Goal: Transaction & Acquisition: Purchase product/service

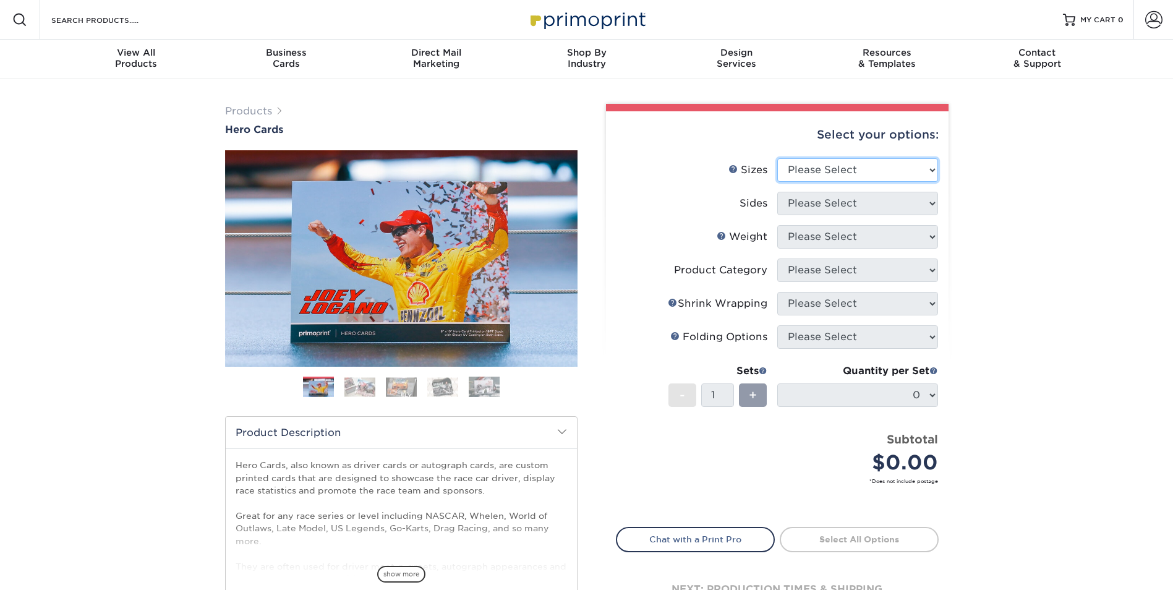
click at [879, 169] on select "Please Select 1.5" x 7" 4" x 6" 5" x 7" 6" x 8" 6" x 8.5" 6" x 9" 7" x 8.5" 7.5…" at bounding box center [857, 170] width 161 height 24
select select "1.50x7.00"
click at [777, 158] on select "Please Select 1.5" x 7" 4" x 6" 5" x 7" 6" x 8" 6" x 8.5" 6" x 9" 7" x 8.5" 7.5…" at bounding box center [857, 170] width 161 height 24
click at [855, 199] on select "Please Select Print Both Sides Print Front Only" at bounding box center [857, 204] width 161 height 24
select select "13abbda7-1d64-4f25-8bb2-c179b224825d"
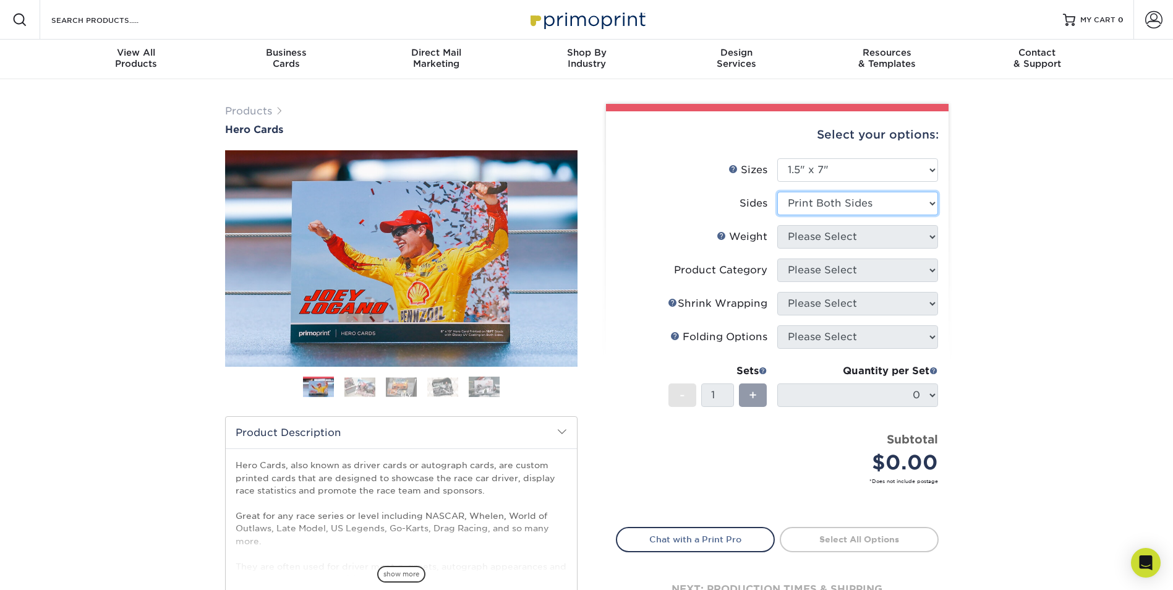
click at [777, 192] on select "Please Select Print Both Sides Print Front Only" at bounding box center [857, 204] width 161 height 24
click at [850, 236] on select "Please Select 16PT 14PT" at bounding box center [857, 237] width 161 height 24
select select "14PT"
click at [777, 225] on select "Please Select 16PT 14PT" at bounding box center [857, 237] width 161 height 24
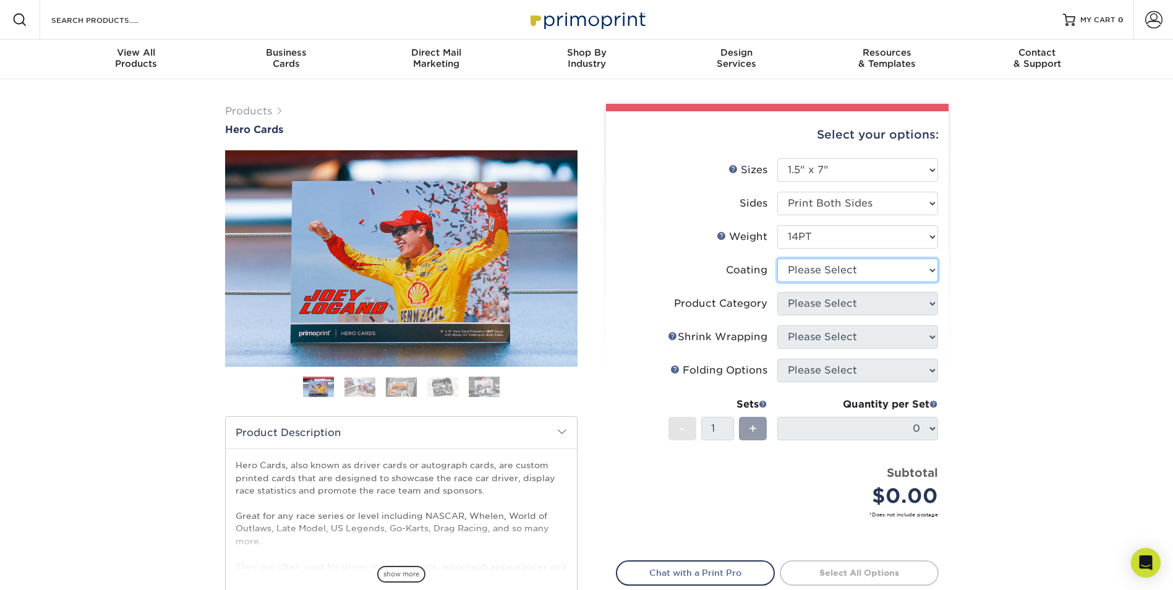
click at [839, 276] on select at bounding box center [857, 271] width 161 height 24
select select "ae367451-b2b8-45df-a344-0f05b6a12993"
click at [777, 259] on select at bounding box center [857, 271] width 161 height 24
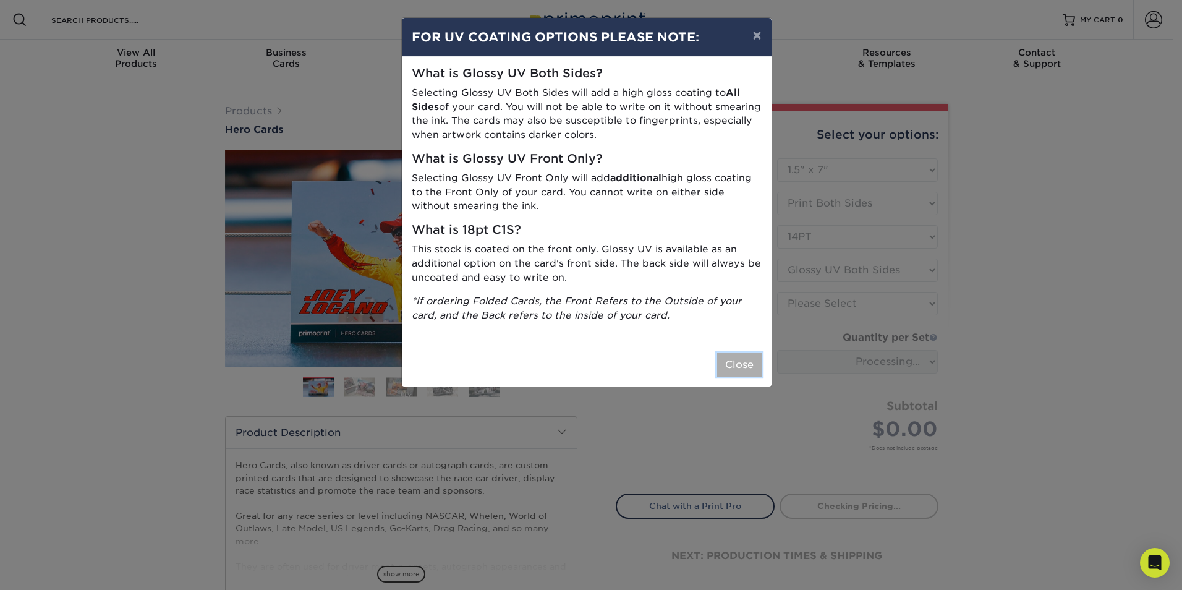
click at [742, 368] on button "Close" at bounding box center [739, 365] width 45 height 24
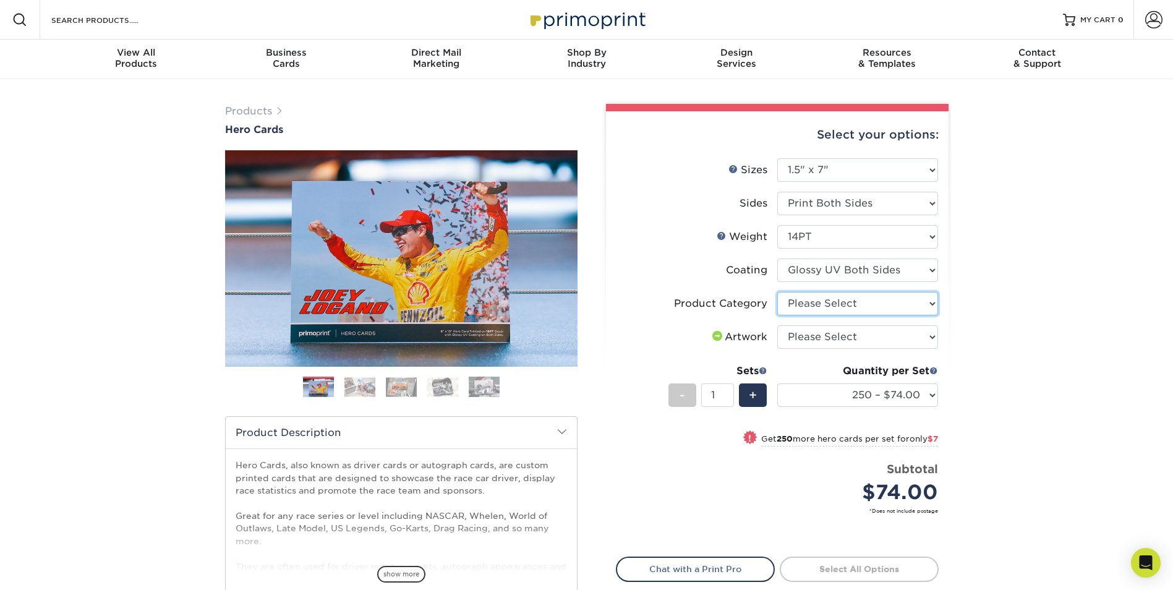
click at [818, 301] on select "Please Select Postcards" at bounding box center [857, 304] width 161 height 24
select select "9b7272e0-d6c8-4c3c-8e97-d3a1bcdab858"
click at [777, 292] on select "Please Select Postcards" at bounding box center [857, 304] width 161 height 24
click at [813, 333] on select "Please Select I will upload files I need a design - $150" at bounding box center [857, 337] width 161 height 24
select select "upload"
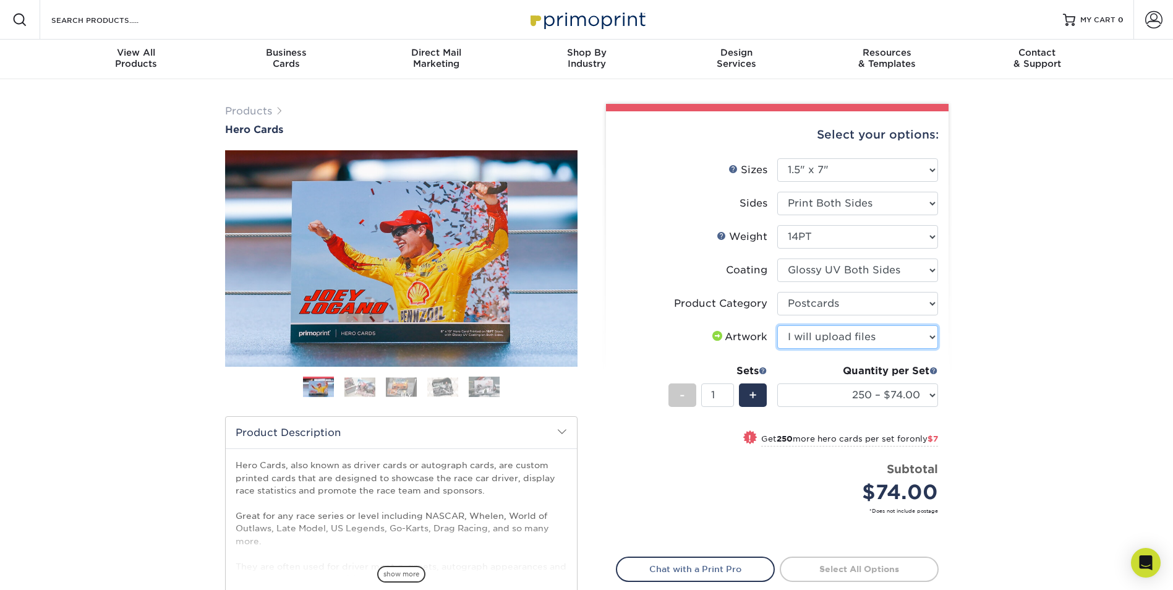
click at [777, 325] on select "Please Select I will upload files I need a design - $150" at bounding box center [857, 337] width 161 height 24
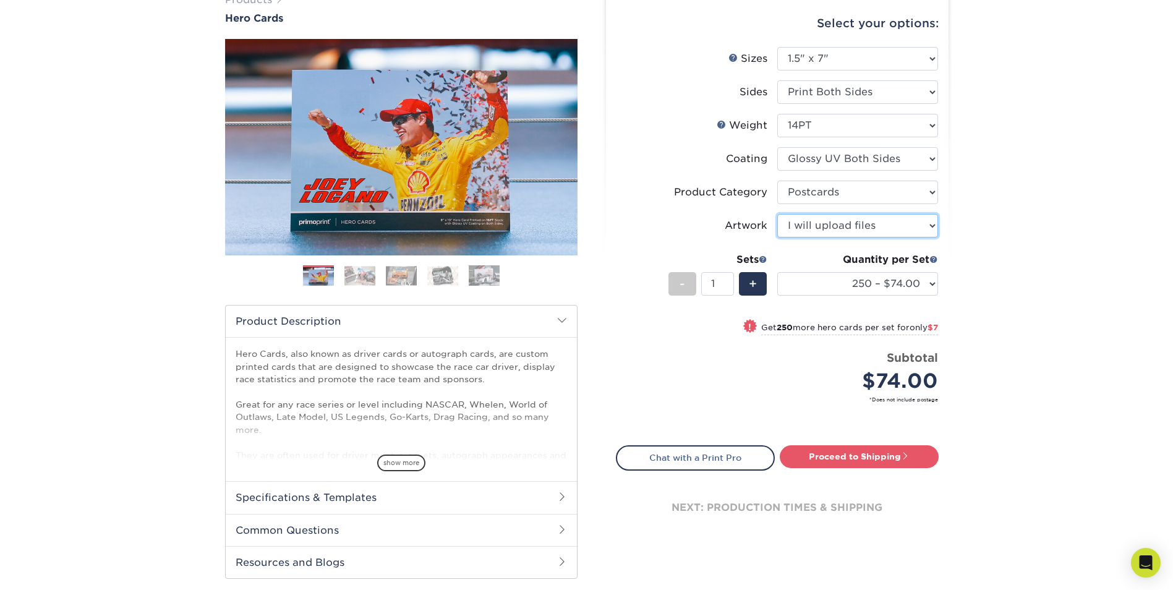
scroll to position [124, 0]
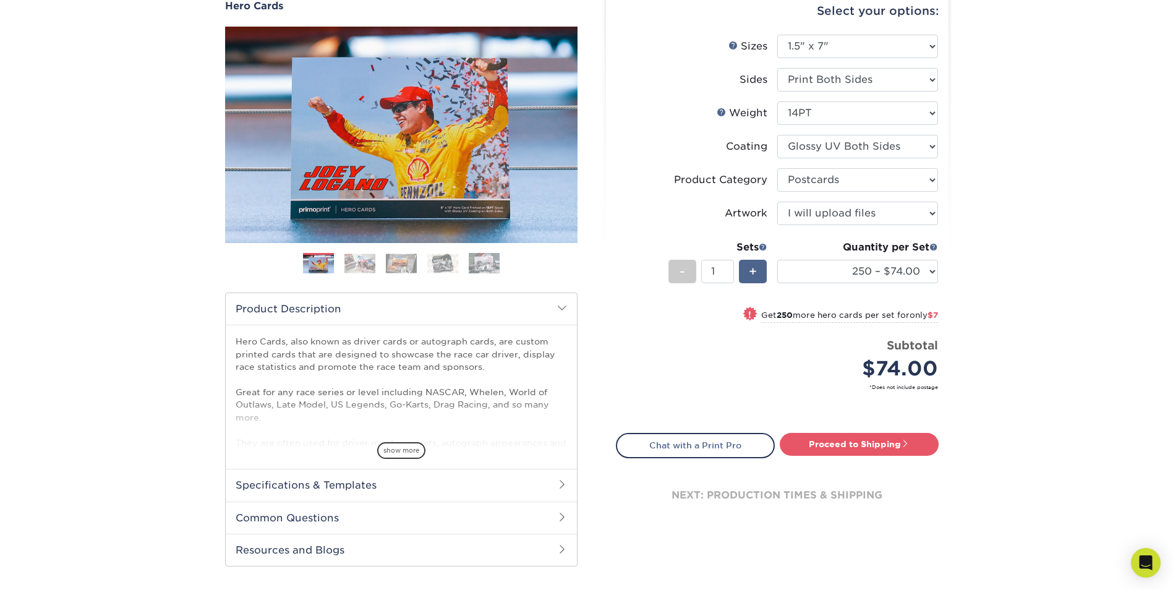
click at [750, 280] on span "+" at bounding box center [753, 271] width 8 height 19
click at [755, 278] on span "+" at bounding box center [753, 271] width 8 height 19
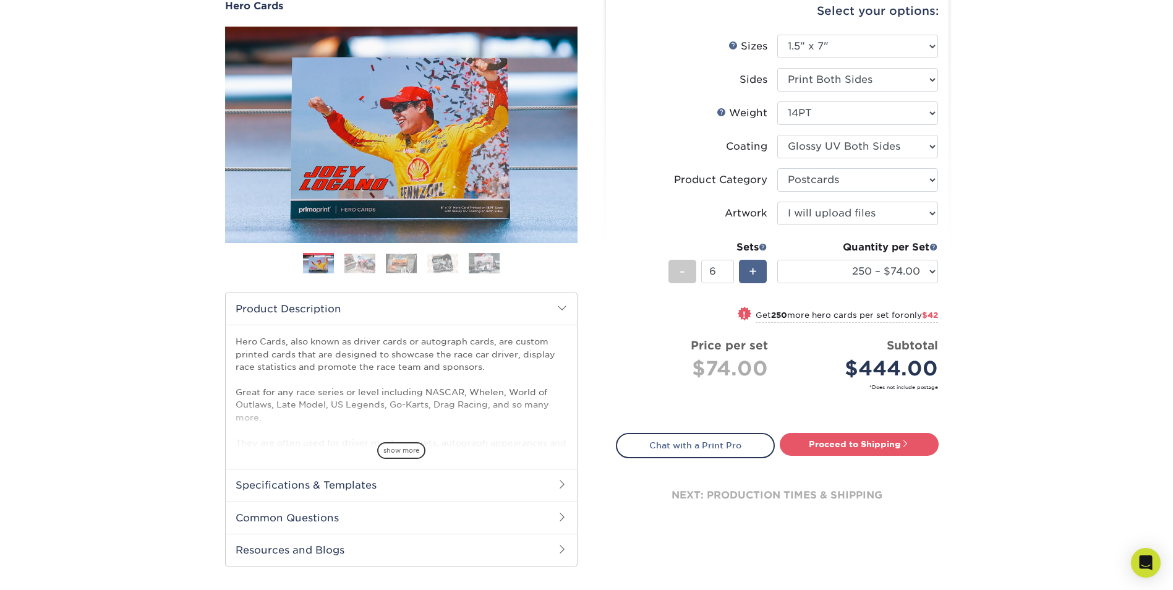
click at [755, 278] on span "+" at bounding box center [753, 271] width 8 height 19
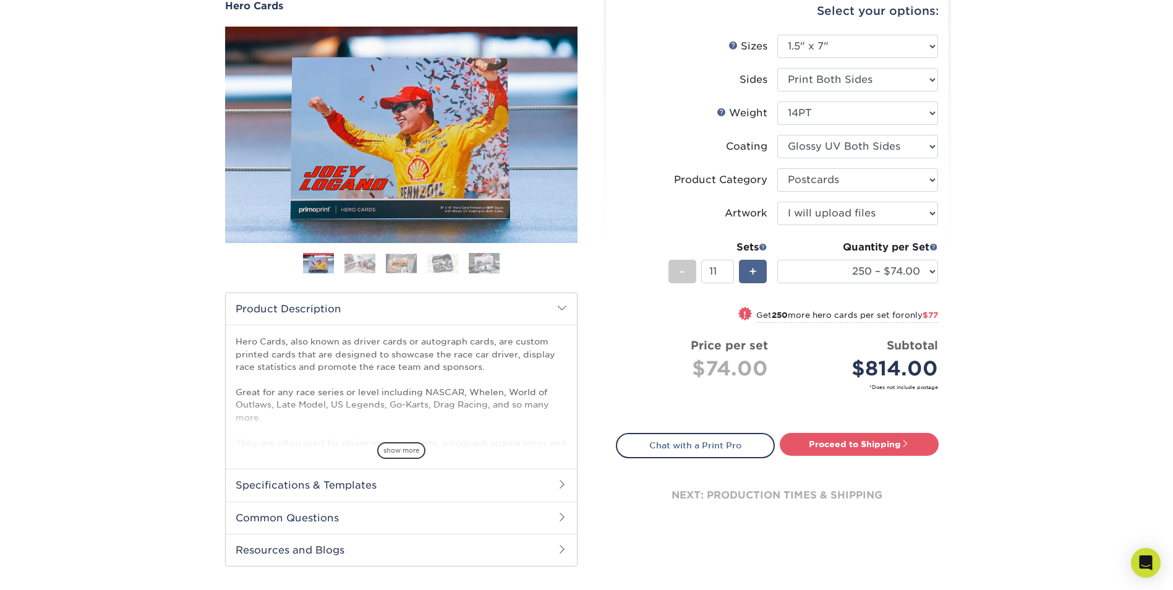
click at [755, 278] on span "+" at bounding box center [753, 271] width 8 height 19
drag, startPoint x: 727, startPoint y: 275, endPoint x: 699, endPoint y: 267, distance: 29.0
click at [701, 267] on input "31" at bounding box center [717, 272] width 33 height 24
type input "50"
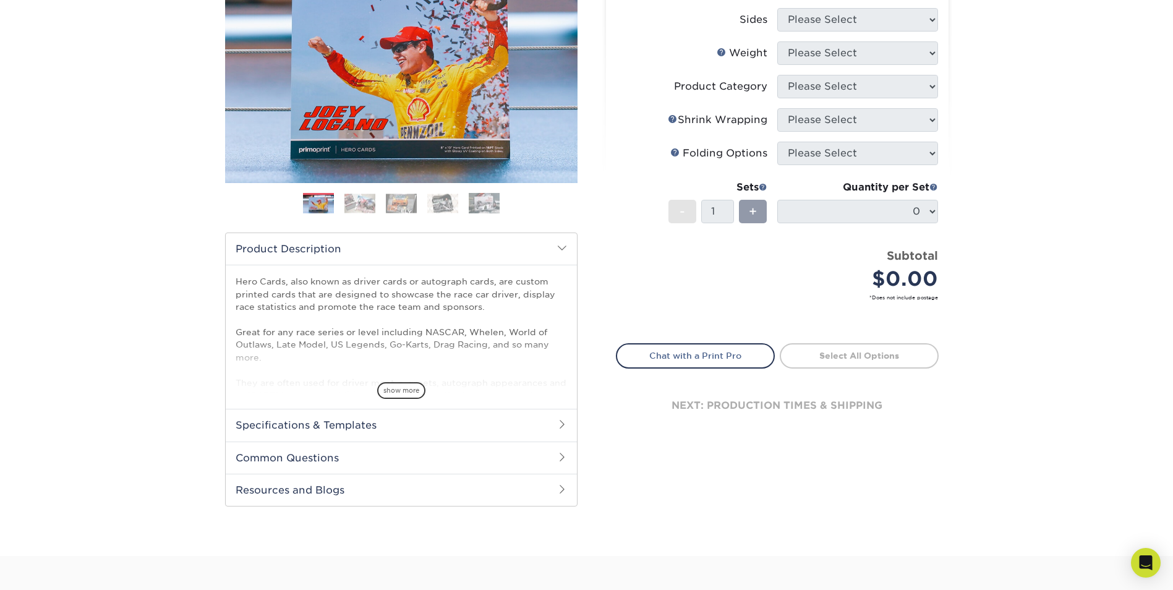
scroll to position [186, 0]
